Goal: Information Seeking & Learning: Compare options

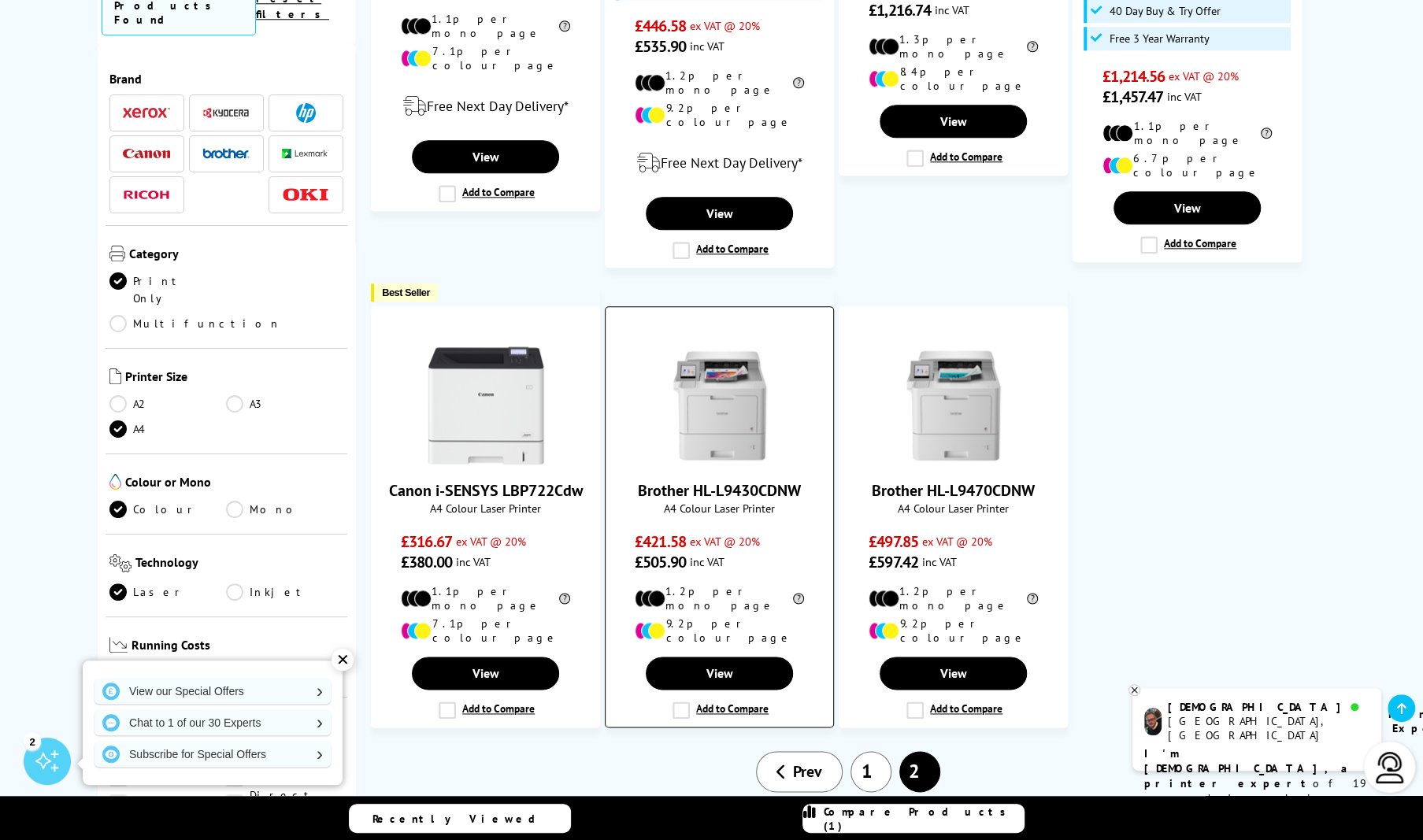
scroll to position [1274, 0]
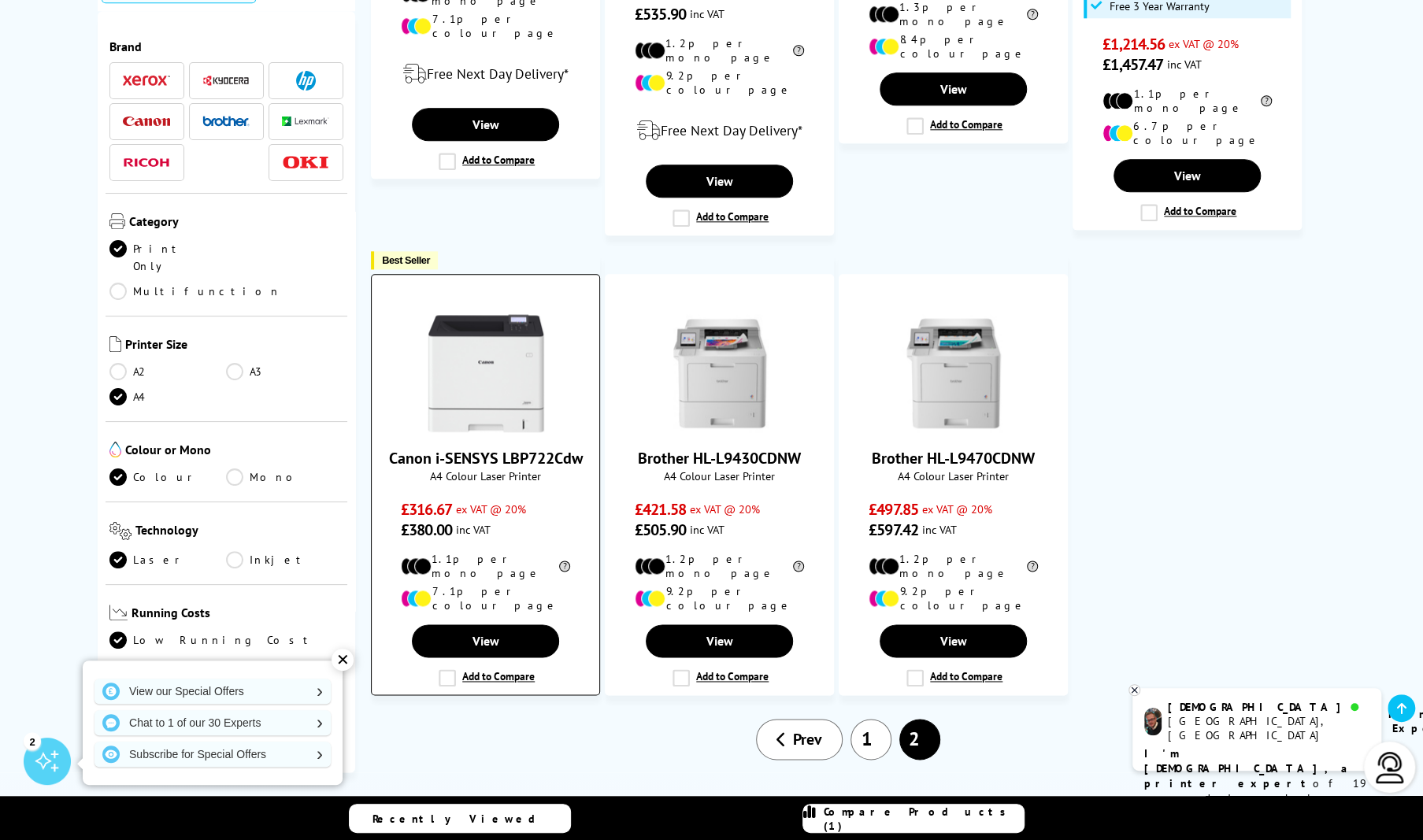
click at [447, 669] on label "Add to Compare" at bounding box center [486, 678] width 96 height 17
click at [0, 0] on input "Add to Compare" at bounding box center [0, 0] width 0 height 0
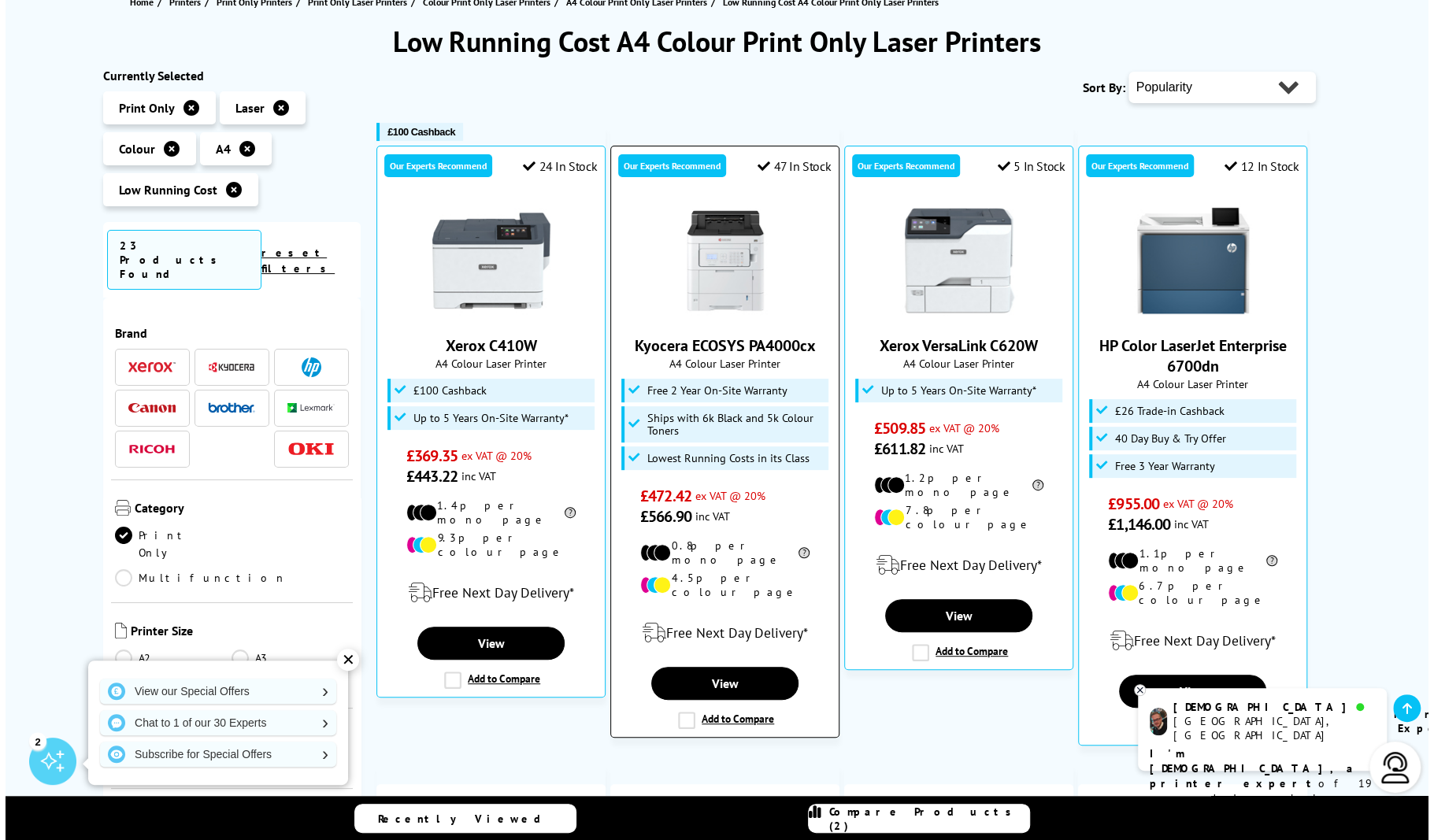
scroll to position [149, 0]
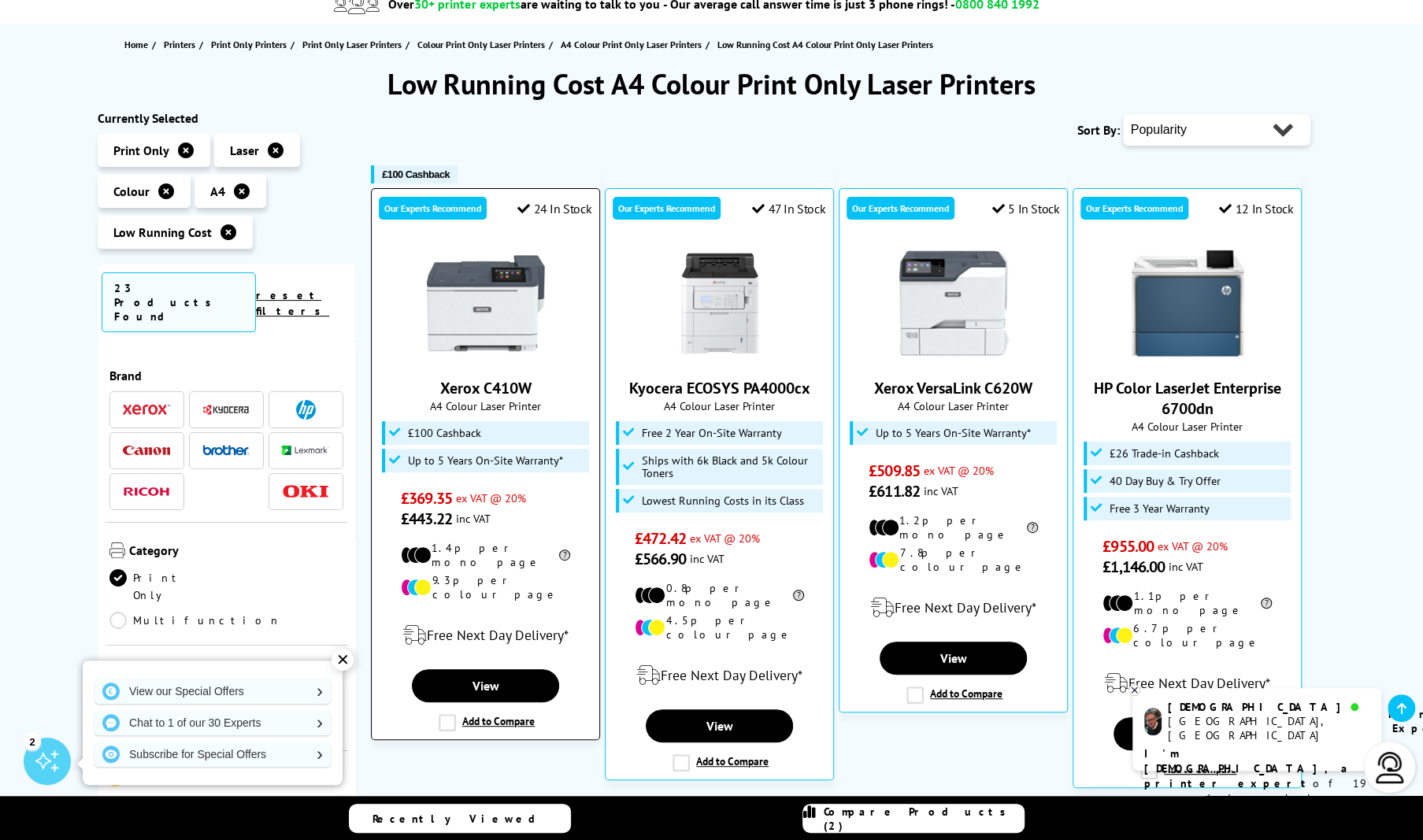
click at [447, 714] on label "Add to Compare" at bounding box center [486, 723] width 96 height 17
click at [0, 0] on input "Add to Compare" at bounding box center [0, 0] width 0 height 0
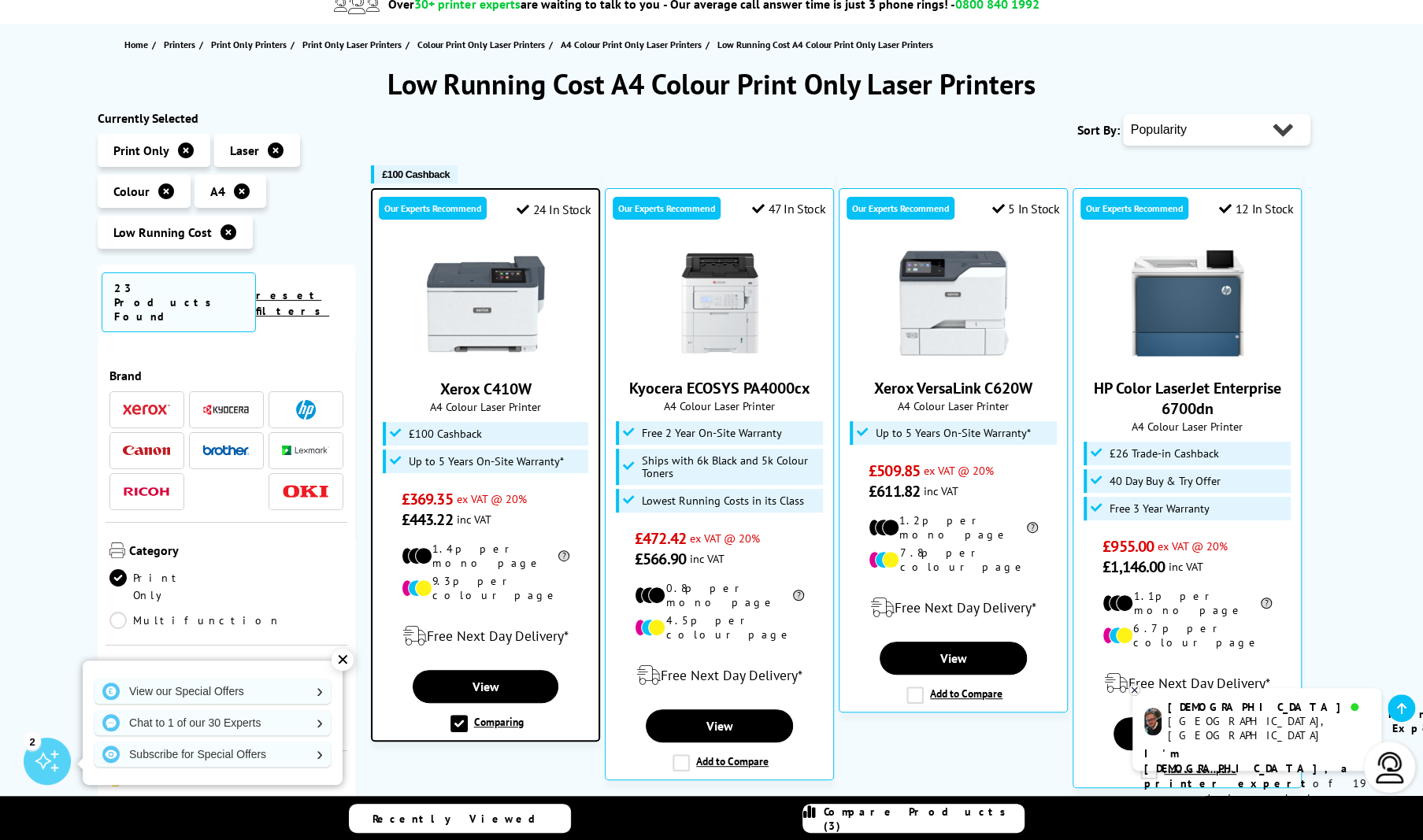
click at [910, 816] on span "Compare Products (3)" at bounding box center [923, 818] width 200 height 29
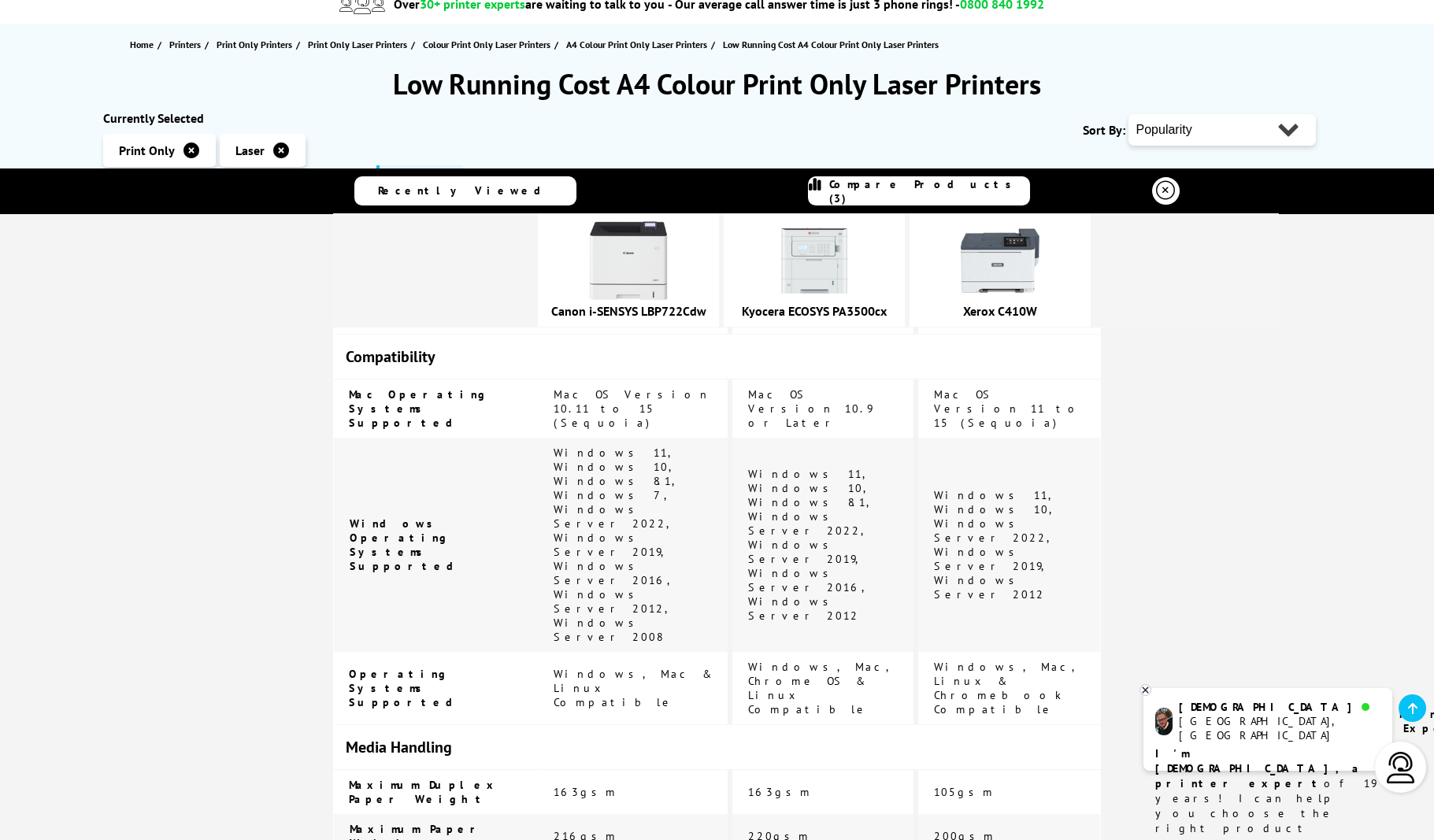
scroll to position [1650, 0]
